Goal: Find specific page/section: Find specific page/section

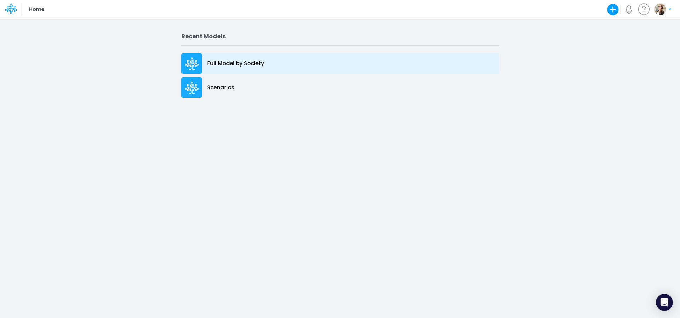
click at [228, 64] on p "Full Model by Society" at bounding box center [235, 64] width 57 height 8
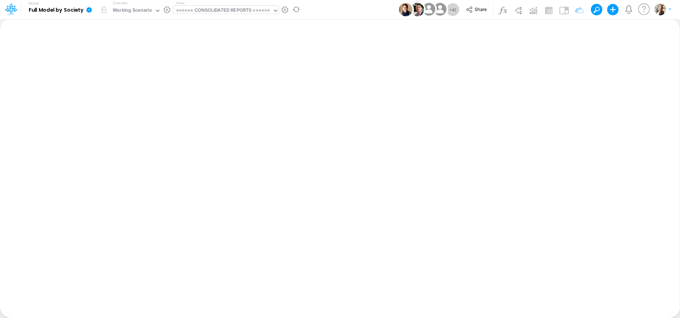
click at [199, 12] on div "====== CONSOLIDATED REPORTS ======" at bounding box center [223, 11] width 94 height 8
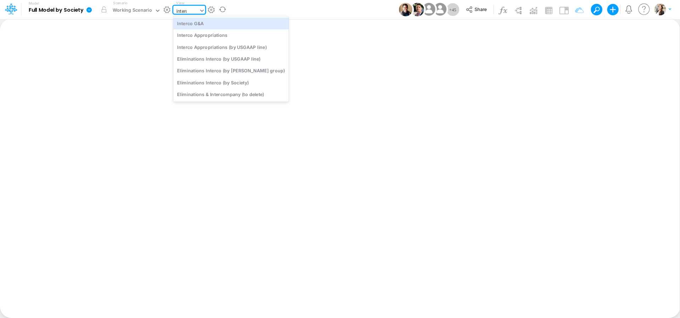
type input "interco"
click at [197, 22] on div "Interco G&A" at bounding box center [230, 23] width 115 height 12
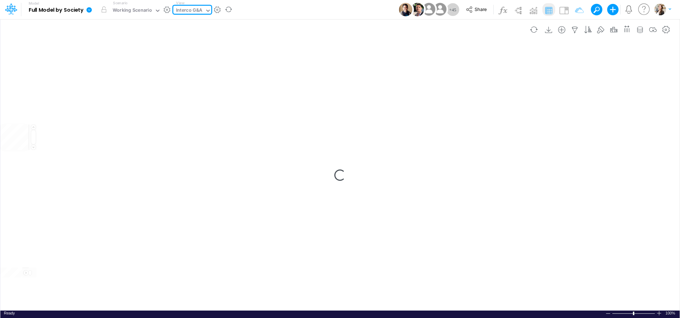
type input "Intercos G&A"
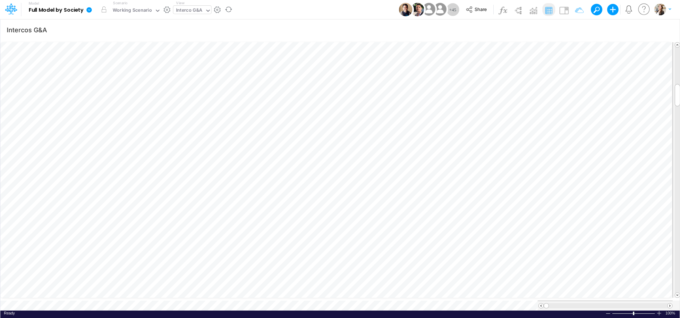
scroll to position [3, 11]
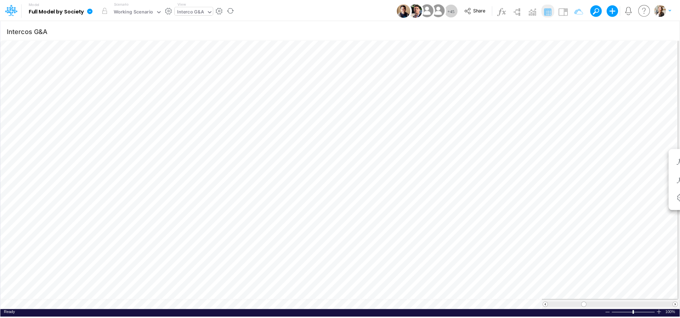
scroll to position [3, 22]
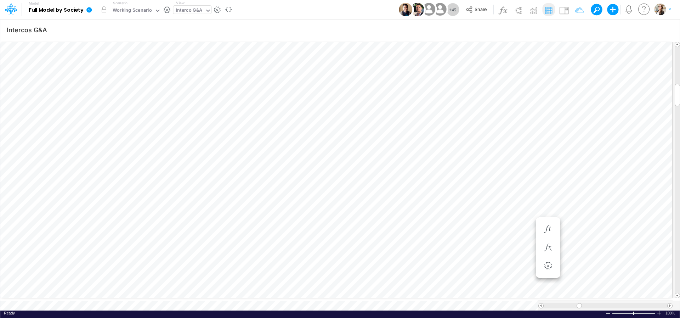
scroll to position [3, 22]
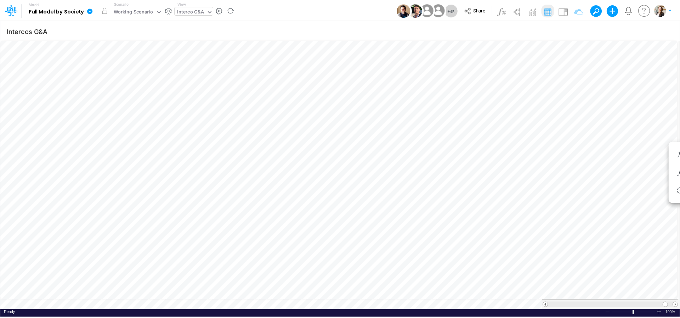
scroll to position [3, 21]
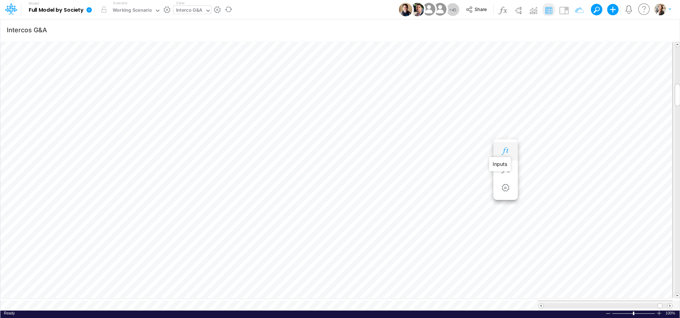
click at [503, 152] on icon "button" at bounding box center [505, 150] width 11 height 7
